Goal: Check status: Check status

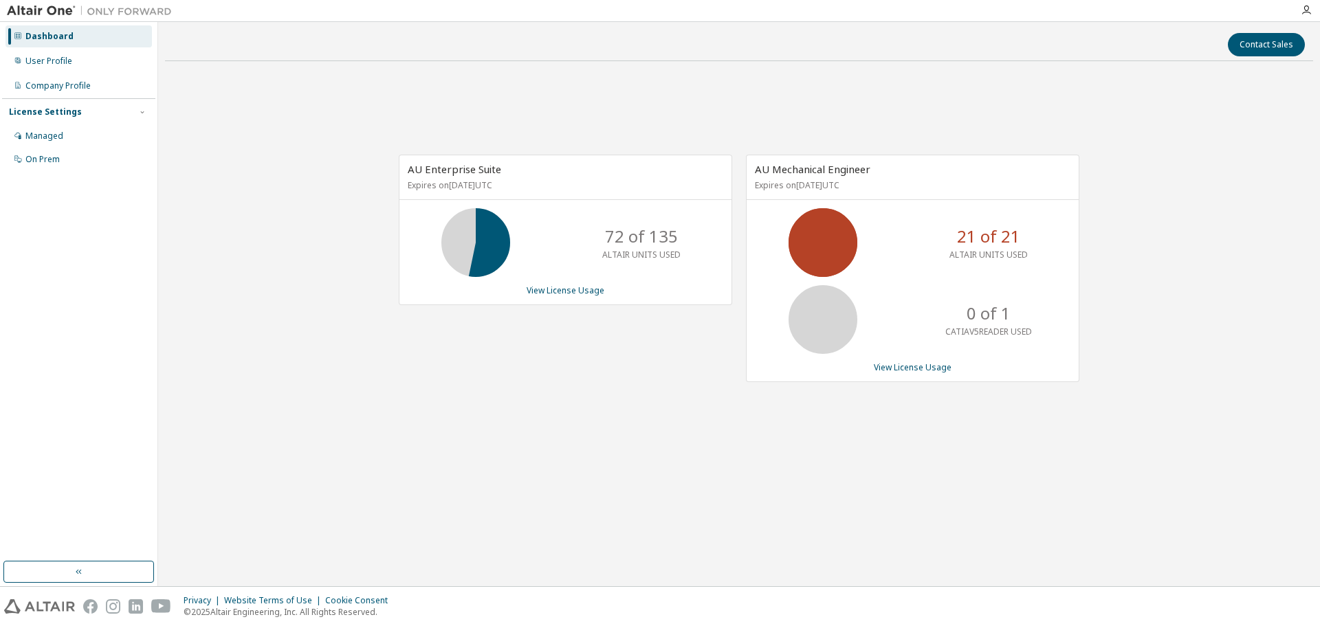
click at [993, 239] on p "21 of 21" at bounding box center [988, 236] width 63 height 23
drag, startPoint x: 703, startPoint y: 248, endPoint x: 650, endPoint y: 242, distance: 53.2
click at [699, 248] on div "72 of 135 ALTAIR UNITS USED" at bounding box center [565, 242] width 332 height 69
click at [565, 292] on link "View License Usage" at bounding box center [566, 291] width 78 height 12
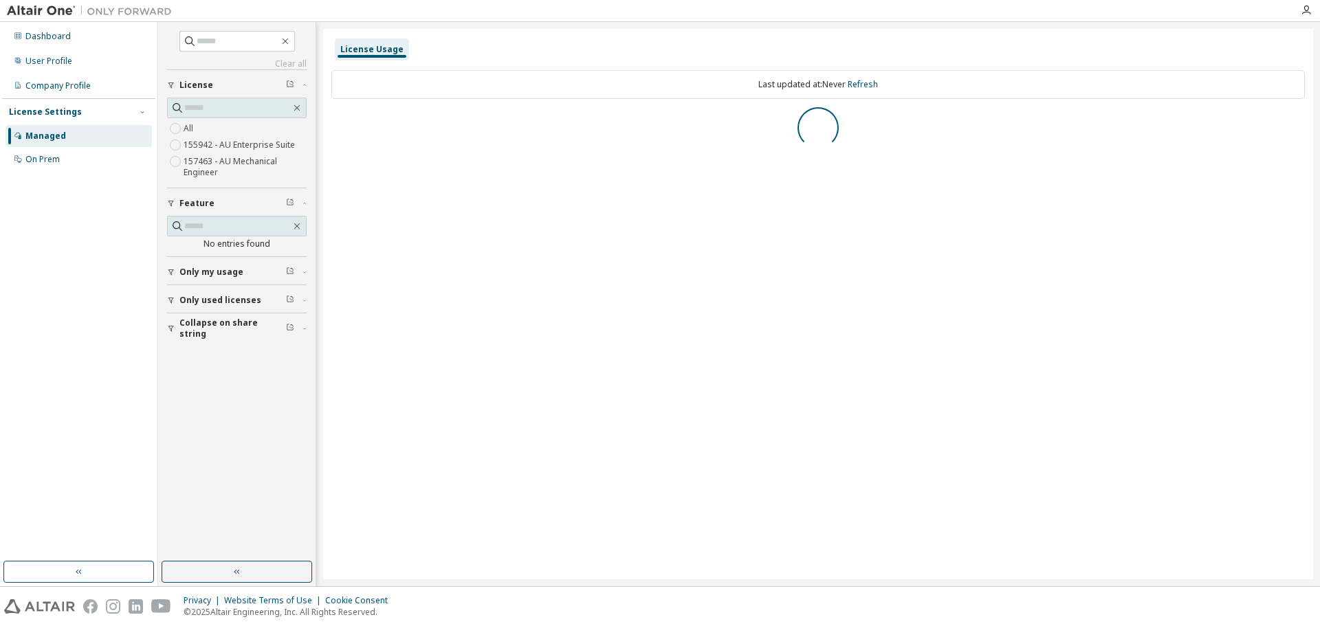
click at [167, 281] on button "Only my usage" at bounding box center [237, 272] width 140 height 30
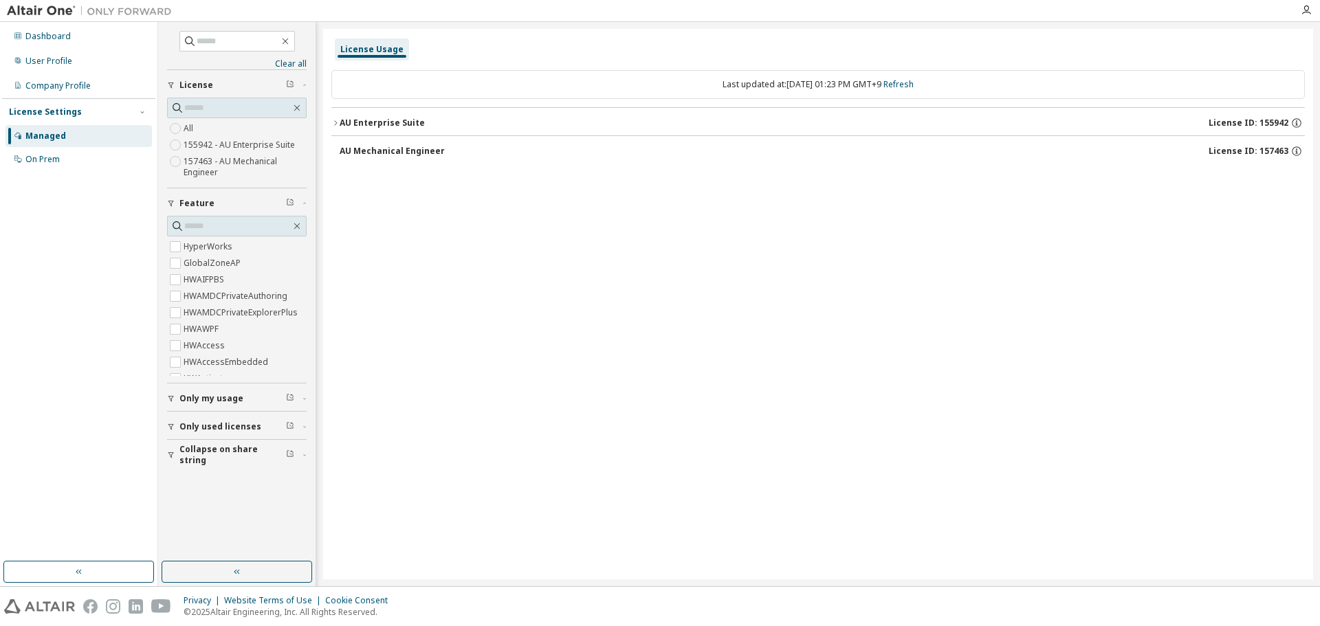
click at [374, 122] on div "AU Enterprise Suite" at bounding box center [382, 123] width 85 height 11
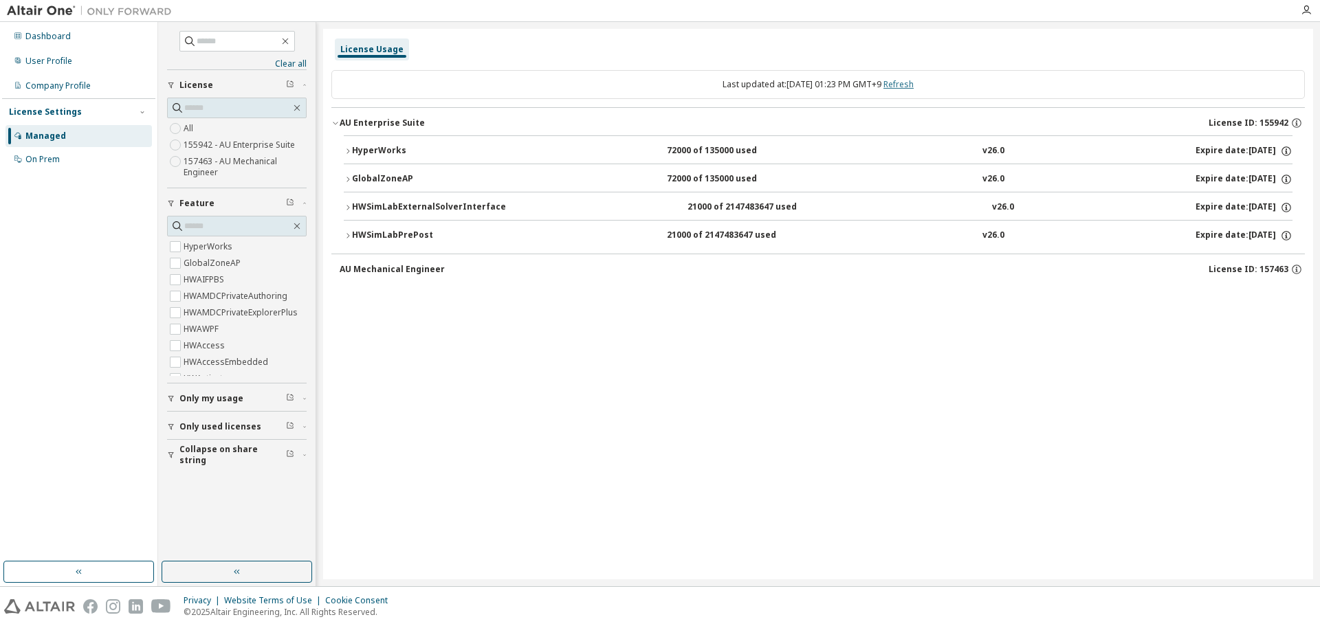
click at [912, 80] on link "Refresh" at bounding box center [898, 84] width 30 height 12
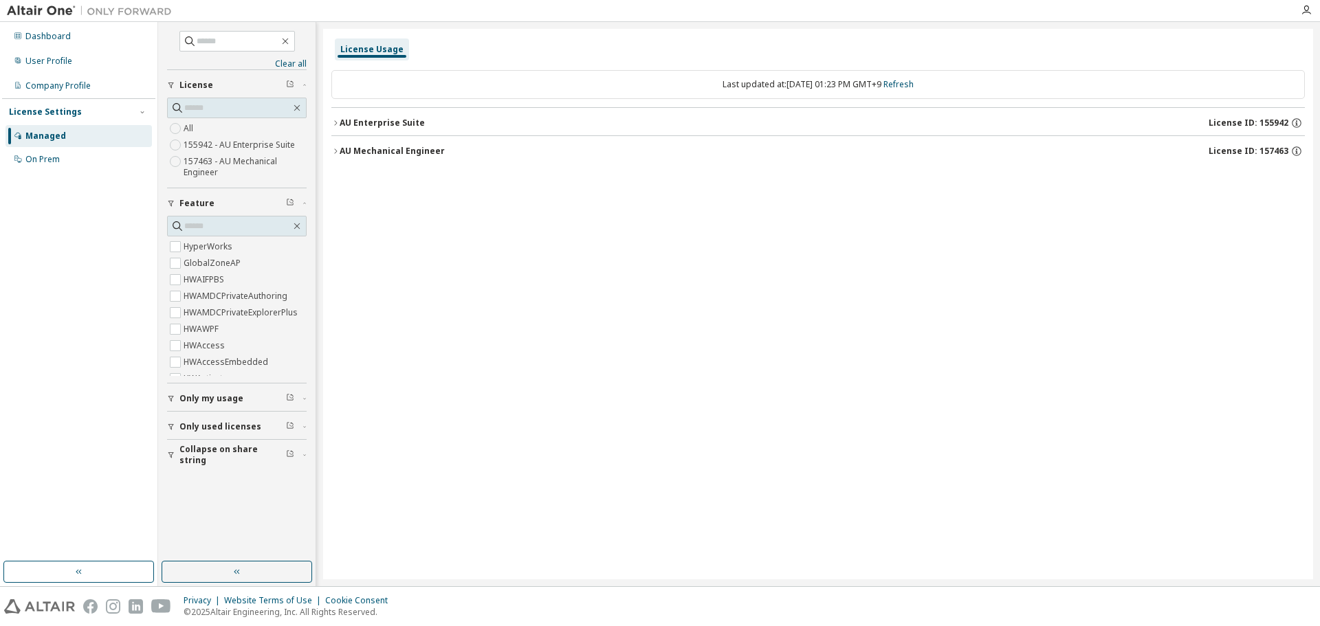
click at [391, 127] on div "AU Enterprise Suite" at bounding box center [382, 123] width 85 height 11
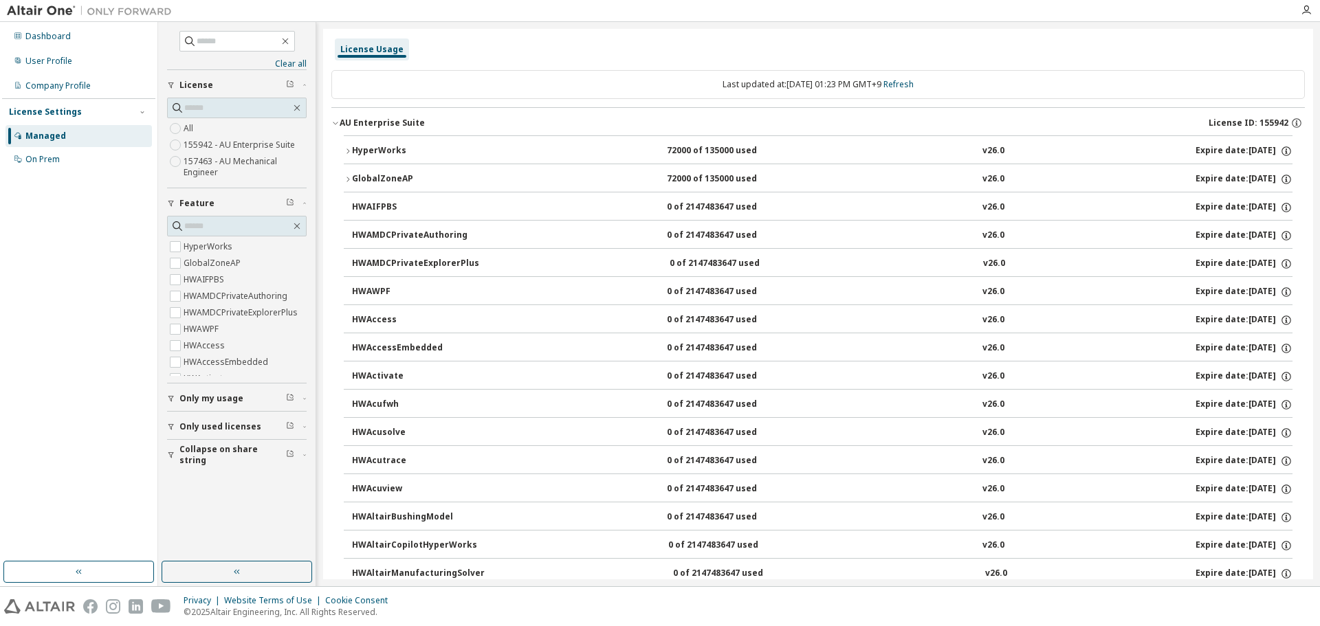
click at [377, 113] on button "AU Enterprise Suite License ID: 155942" at bounding box center [818, 123] width 974 height 30
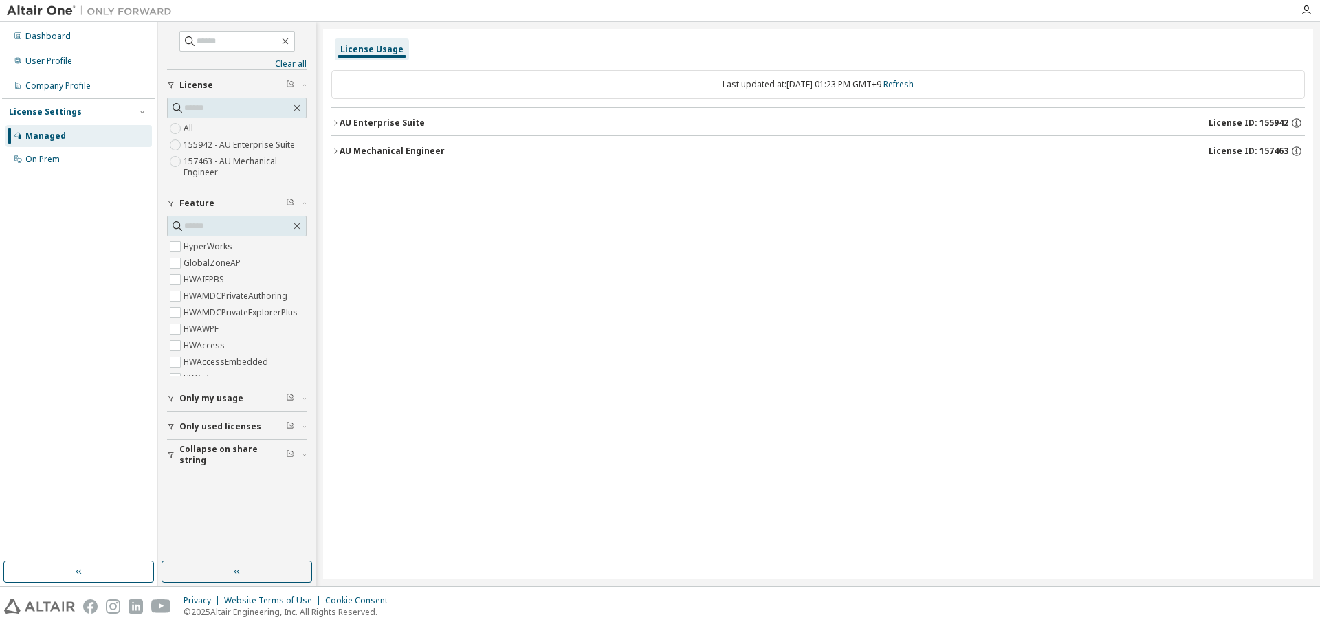
drag, startPoint x: 718, startPoint y: 499, endPoint x: 717, endPoint y: 470, distance: 28.9
click at [718, 499] on div "License Usage Last updated at: Wed 2025-10-01 01:23 PM GMT+9 Refresh AU Enterpr…" at bounding box center [818, 304] width 990 height 551
click at [916, 76] on div "Last updated at: Wed 2025-10-01 01:23 PM GMT+9 Refresh" at bounding box center [818, 84] width 974 height 29
click at [914, 86] on link "Refresh" at bounding box center [898, 84] width 30 height 12
click at [407, 119] on div "AU Enterprise Suite" at bounding box center [382, 123] width 85 height 11
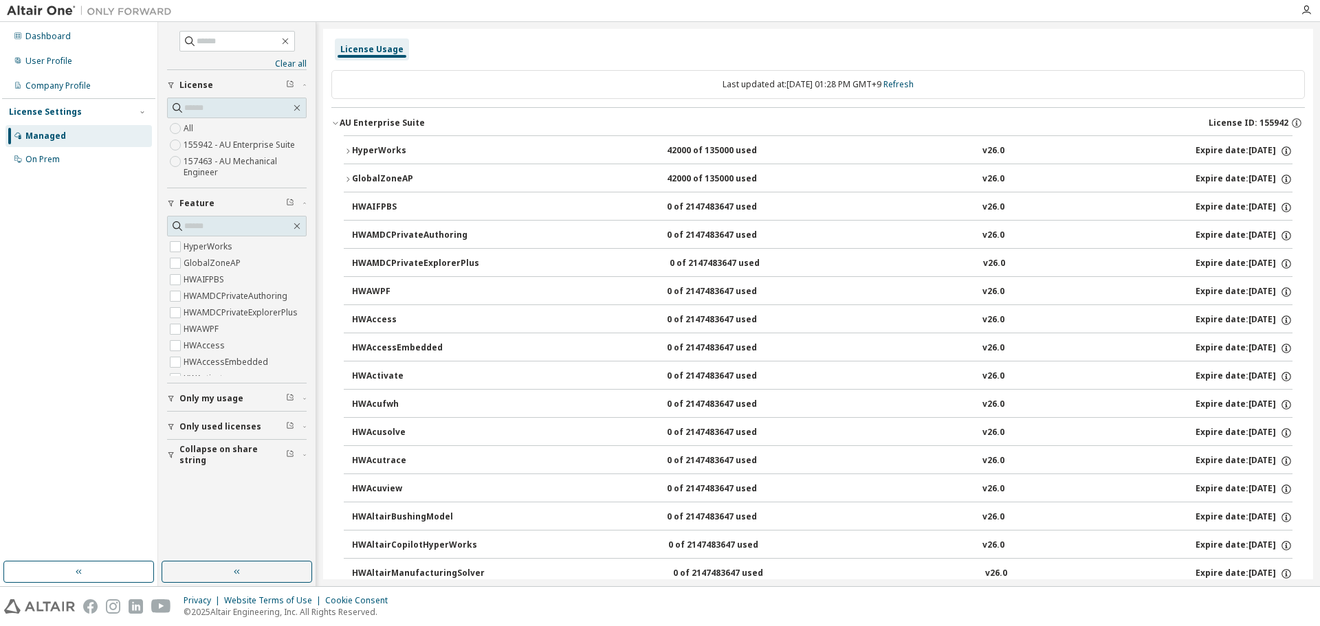
click at [243, 403] on div "Only my usage" at bounding box center [240, 398] width 123 height 11
click at [193, 467] on span "Only used licenses" at bounding box center [220, 466] width 82 height 11
click at [201, 488] on div "Yes No" at bounding box center [237, 495] width 140 height 33
click at [192, 490] on label "Yes" at bounding box center [192, 487] width 17 height 17
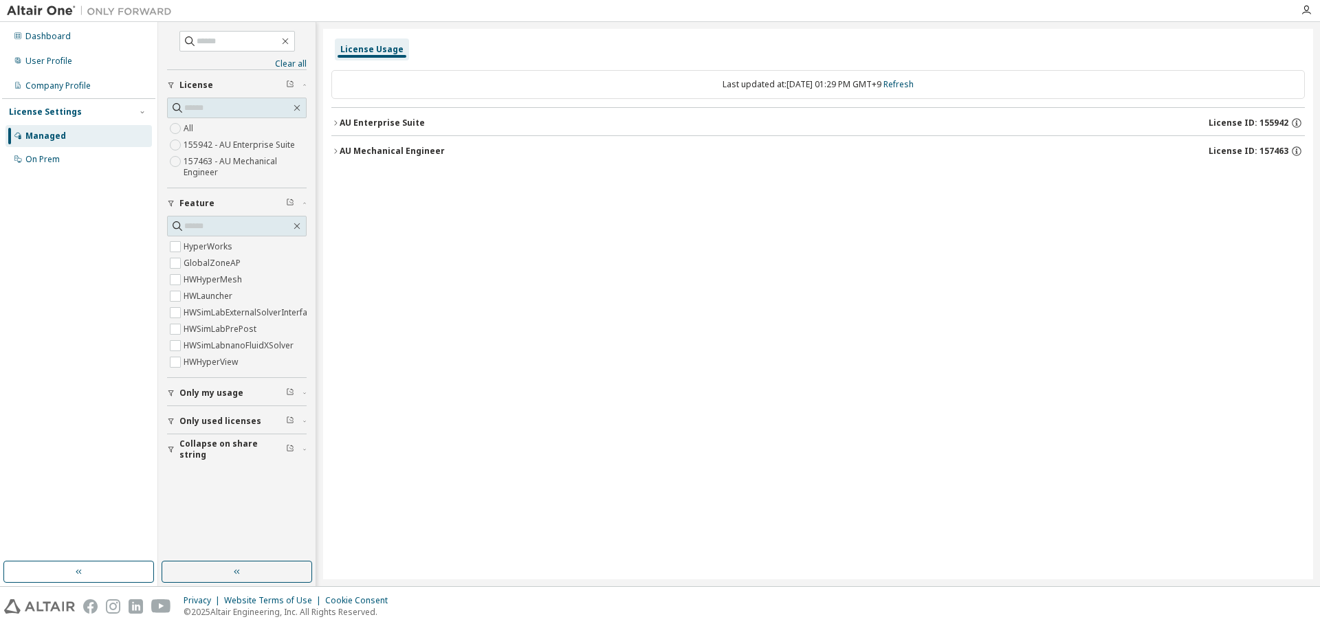
click at [472, 120] on div "AU Enterprise Suite License ID: 155942" at bounding box center [822, 123] width 965 height 12
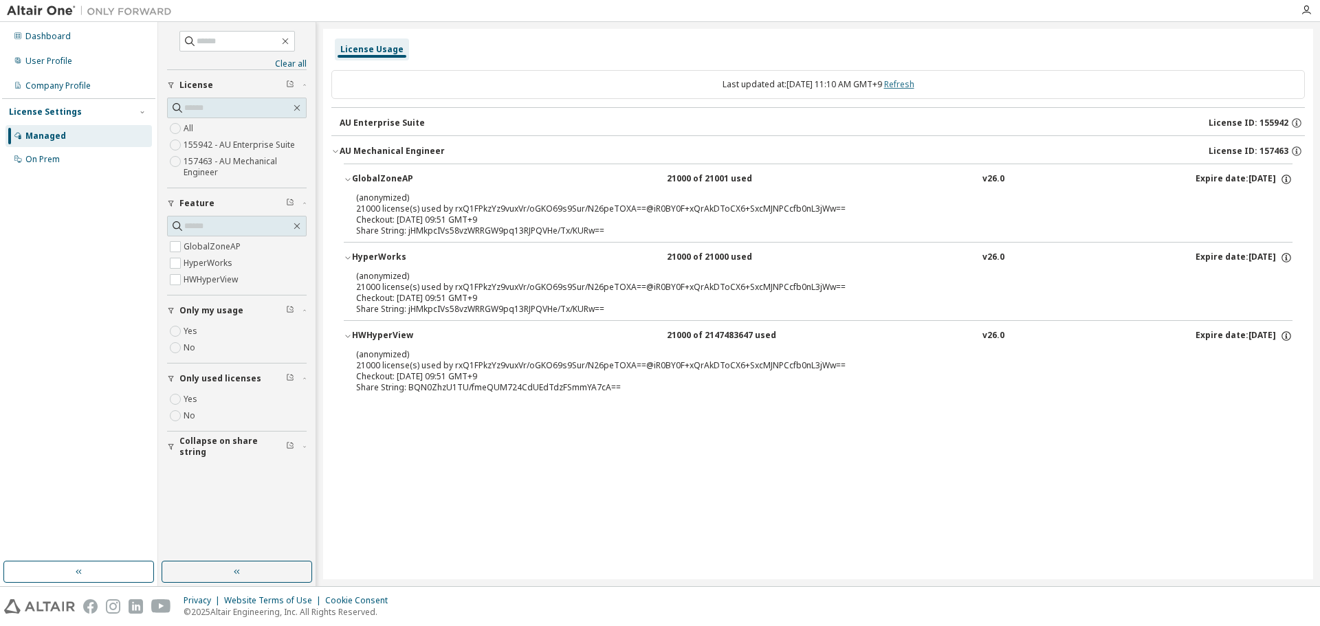
click at [910, 80] on link "Refresh" at bounding box center [899, 84] width 30 height 12
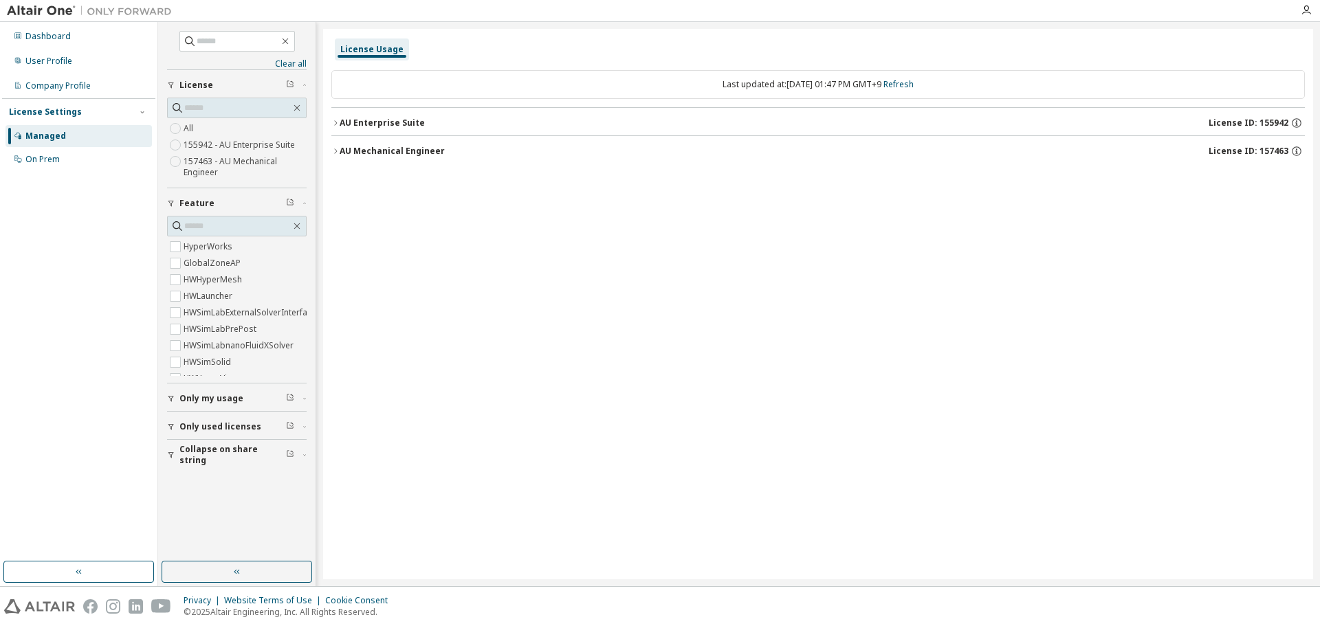
click at [412, 118] on div "AU Enterprise Suite" at bounding box center [382, 123] width 85 height 11
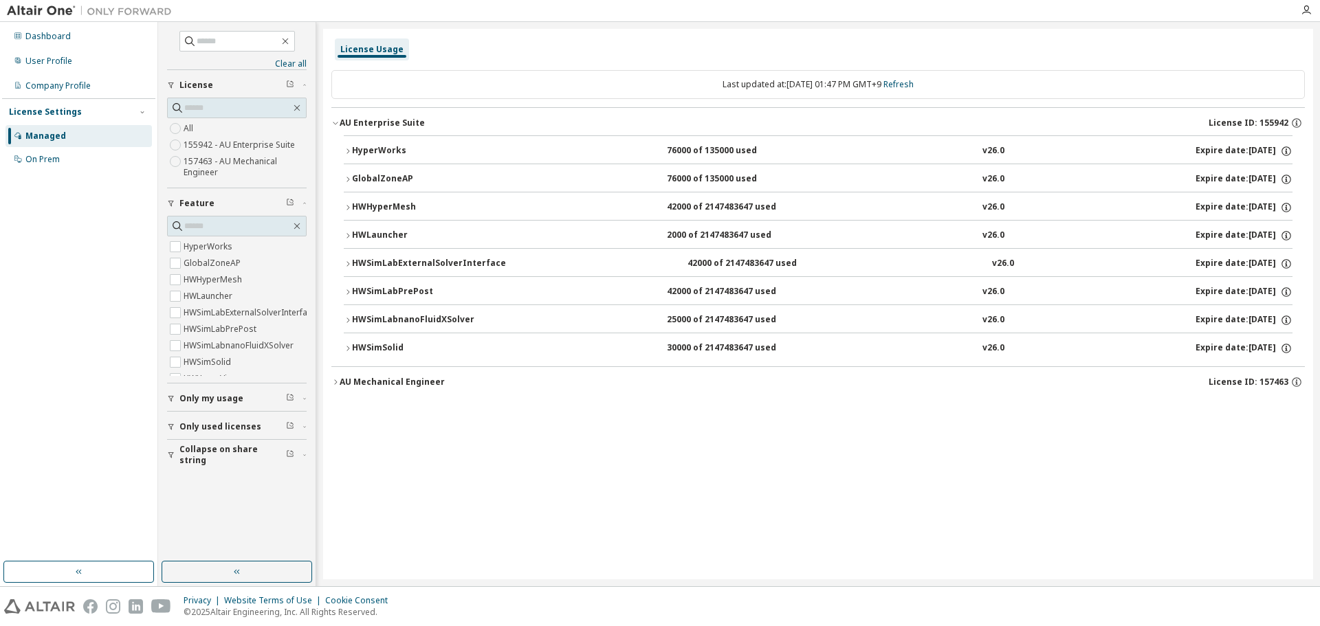
click at [412, 118] on div "AU Enterprise Suite" at bounding box center [382, 123] width 85 height 11
